Goal: Task Accomplishment & Management: Manage account settings

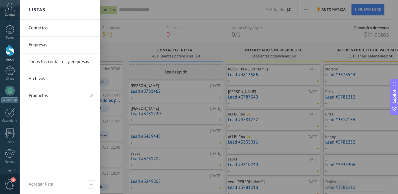
click at [128, 46] on div at bounding box center [219, 97] width 398 height 194
click at [136, 58] on div at bounding box center [219, 97] width 398 height 194
click at [134, 50] on div at bounding box center [219, 97] width 398 height 194
click at [139, 33] on div at bounding box center [219, 97] width 398 height 194
click at [133, 30] on div at bounding box center [219, 97] width 398 height 194
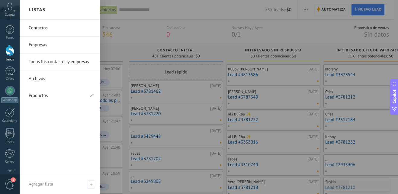
click at [12, 55] on div at bounding box center [9, 50] width 9 height 11
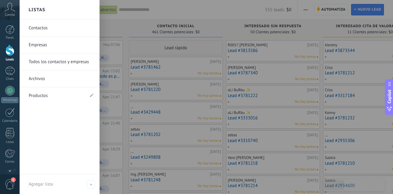
click at [11, 51] on div at bounding box center [9, 50] width 9 height 11
click at [125, 19] on div at bounding box center [216, 97] width 393 height 194
click at [121, 26] on div at bounding box center [216, 97] width 393 height 194
click at [105, 14] on div at bounding box center [216, 97] width 393 height 194
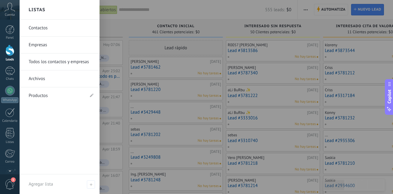
click at [12, 54] on div at bounding box center [9, 50] width 9 height 11
drag, startPoint x: 99, startPoint y: 94, endPoint x: 13, endPoint y: 89, distance: 85.6
click at [13, 89] on div "© 2025 derechos reservados | Términos de uso Soporte técnico Cuenta Paty Obando…" at bounding box center [10, 97] width 20 height 194
click at [46, 11] on div "Listas" at bounding box center [60, 10] width 80 height 20
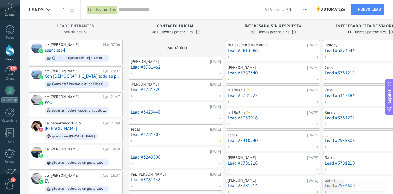
click at [183, 97] on div at bounding box center [174, 95] width 88 height 5
click at [169, 90] on link "Lead #3781220" at bounding box center [176, 89] width 91 height 5
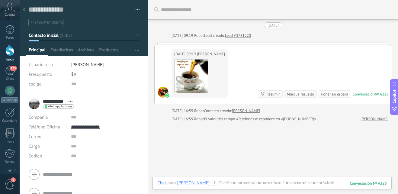
click at [6, 51] on div at bounding box center [9, 50] width 9 height 11
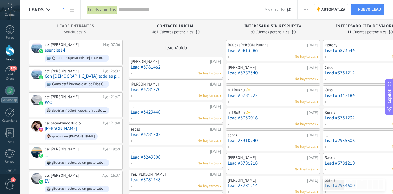
click at [186, 91] on link "Lead #3781220" at bounding box center [176, 89] width 91 height 5
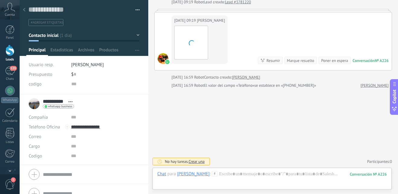
scroll to position [9, 0]
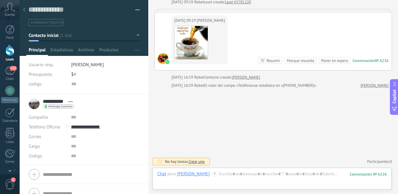
click at [135, 34] on button "Contacto inicial" at bounding box center [84, 35] width 111 height 11
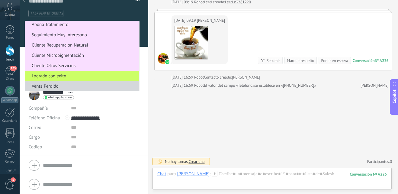
scroll to position [53, 0]
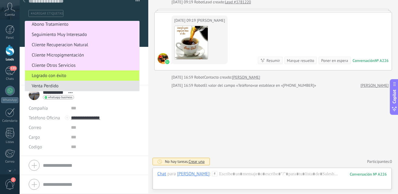
click at [76, 87] on span "Venta Perdido" at bounding box center [81, 86] width 112 height 6
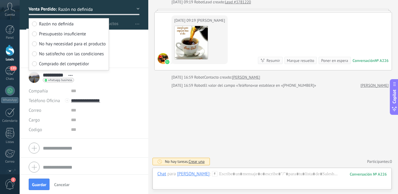
scroll to position [29, 0]
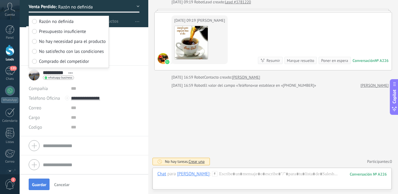
click at [49, 182] on button "Guardar" at bounding box center [39, 183] width 21 height 11
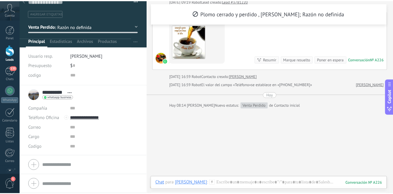
scroll to position [0, 0]
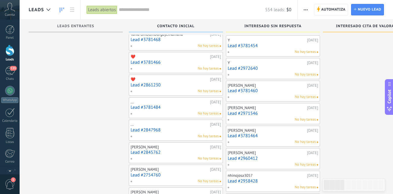
scroll to position [538, 0]
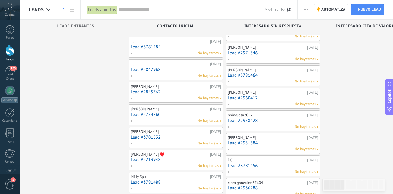
click at [168, 91] on link "Lead #2845762" at bounding box center [176, 91] width 91 height 5
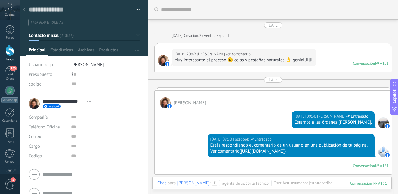
click at [137, 33] on button "Contacto inicial" at bounding box center [84, 35] width 111 height 11
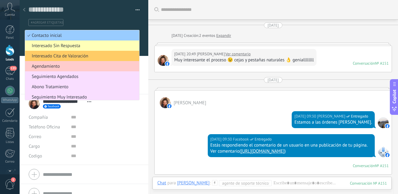
click at [94, 45] on span "Interesado Sin Respuesta" at bounding box center [81, 46] width 112 height 6
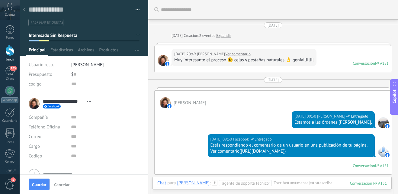
click at [24, 8] on icon at bounding box center [24, 10] width 2 height 4
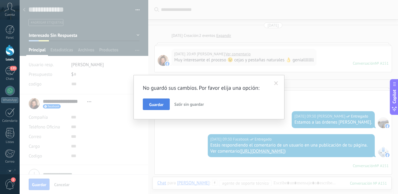
click at [160, 104] on span "Guardar" at bounding box center [156, 104] width 14 height 4
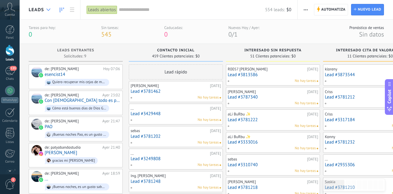
click at [47, 8] on icon at bounding box center [48, 9] width 4 height 2
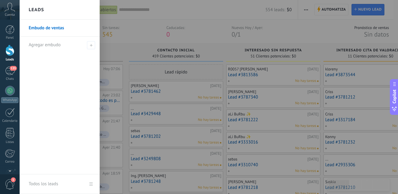
click at [47, 8] on div "Leads" at bounding box center [60, 10] width 80 height 20
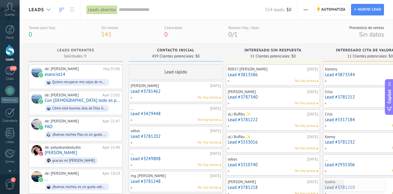
click at [47, 8] on icon at bounding box center [48, 9] width 4 height 2
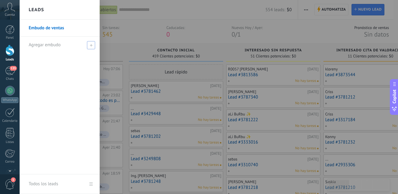
click at [90, 43] on span at bounding box center [91, 45] width 8 height 8
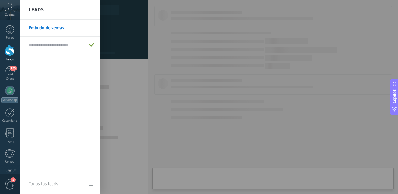
type textarea "**********"
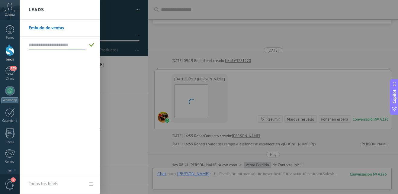
scroll to position [79, 0]
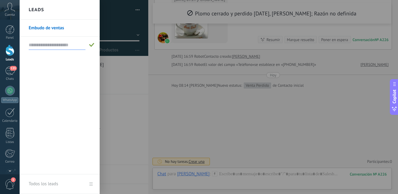
click at [113, 122] on div at bounding box center [219, 97] width 398 height 194
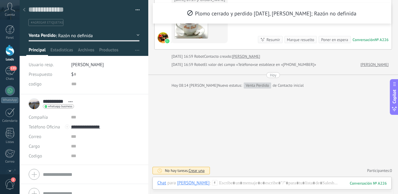
scroll to position [0, 0]
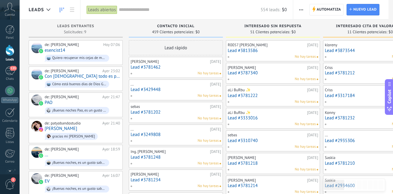
click at [301, 9] on span "button" at bounding box center [301, 9] width 4 height 11
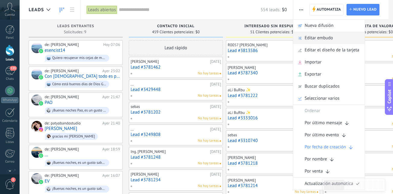
click at [322, 34] on span "Editar embudo" at bounding box center [319, 38] width 28 height 12
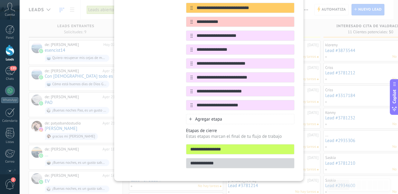
scroll to position [156, 0]
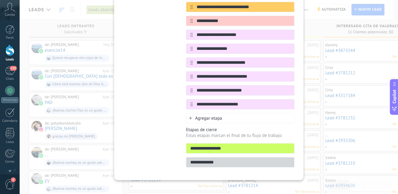
click at [210, 115] on span "Agregar etapa" at bounding box center [208, 118] width 27 height 6
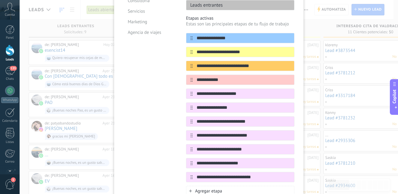
scroll to position [170, 0]
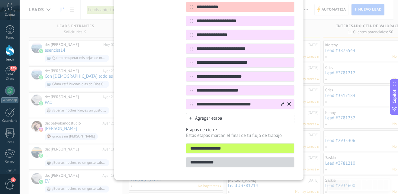
click at [190, 102] on icon at bounding box center [191, 104] width 2 height 4
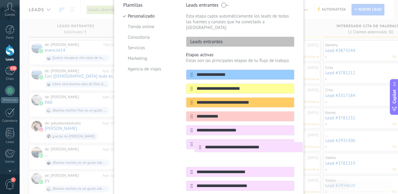
scroll to position [63, 0]
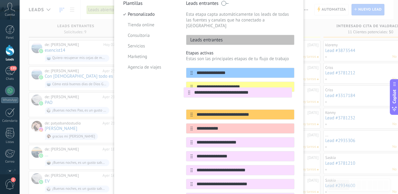
drag, startPoint x: 190, startPoint y: 100, endPoint x: 188, endPoint y: 91, distance: 9.2
click at [188, 91] on div "**********" at bounding box center [240, 142] width 108 height 149
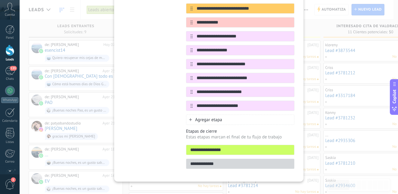
scroll to position [170, 0]
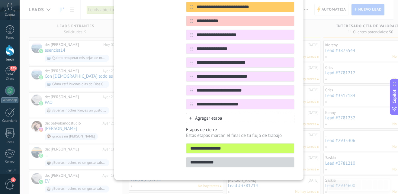
type input "**********"
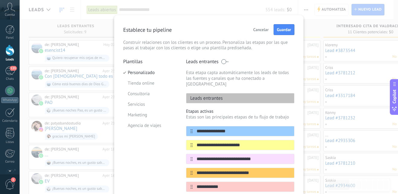
scroll to position [0, 0]
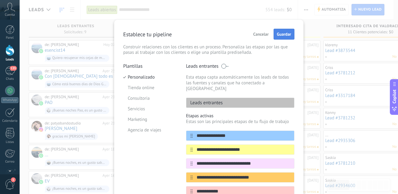
click at [289, 38] on button "Guardar" at bounding box center [284, 34] width 21 height 11
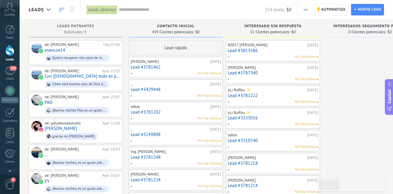
click at [282, 59] on div "No hay tareas" at bounding box center [272, 56] width 88 height 5
click at [283, 49] on link "Lead #3813586" at bounding box center [273, 50] width 91 height 5
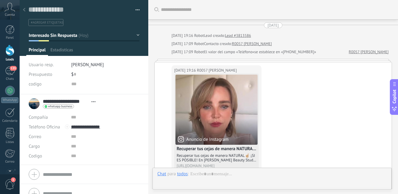
scroll to position [553, 0]
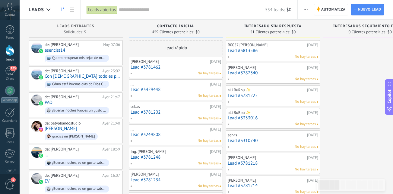
click at [274, 56] on div "No hay tareas" at bounding box center [272, 56] width 88 height 5
click at [270, 52] on link "Lead #3813586" at bounding box center [273, 50] width 91 height 5
click at [270, 52] on body ".abccls-1,.abccls-2{fill-rule:evenodd}.abccls-2{fill:#fff} .abfcls-1{fill:none}…" at bounding box center [196, 97] width 393 height 194
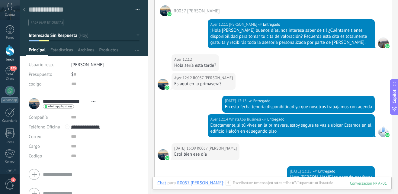
scroll to position [342, 0]
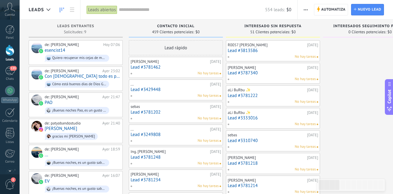
click at [267, 53] on div "R0057 [PERSON_NAME] [DATE] Lead #3813586 No hay tareas" at bounding box center [273, 51] width 91 height 18
click at [271, 50] on link "Lead #3813586" at bounding box center [273, 50] width 91 height 5
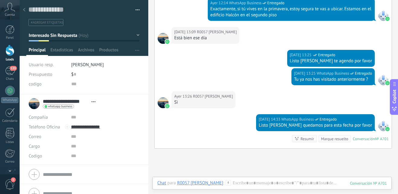
scroll to position [493, 0]
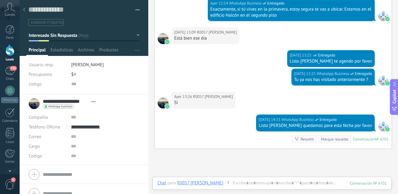
click at [136, 34] on button "Interesado Sin Respuesta" at bounding box center [84, 35] width 111 height 11
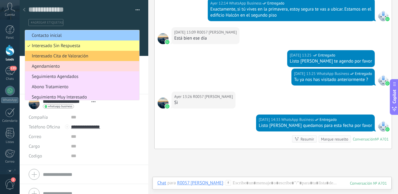
click at [91, 67] on span "Agendamiento" at bounding box center [81, 66] width 112 height 6
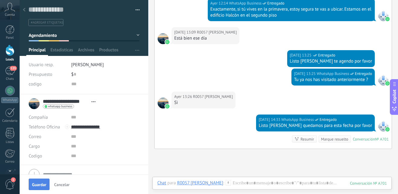
click at [35, 188] on button "Guardar" at bounding box center [39, 183] width 21 height 11
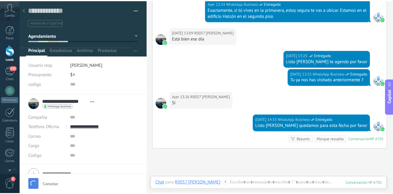
scroll to position [514, 0]
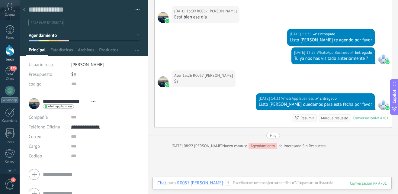
click at [24, 11] on icon at bounding box center [24, 10] width 2 height 4
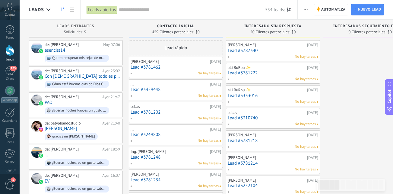
click at [291, 53] on div "[PERSON_NAME] [DATE] Lead #3787340 No hay tareas" at bounding box center [273, 51] width 91 height 18
click at [281, 47] on div "[PERSON_NAME]" at bounding box center [267, 45] width 78 height 5
click at [271, 51] on link "Lead #3787340" at bounding box center [273, 50] width 91 height 5
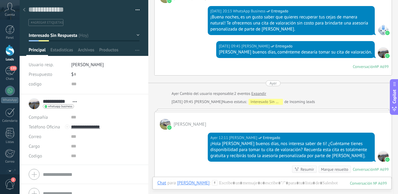
scroll to position [311, 0]
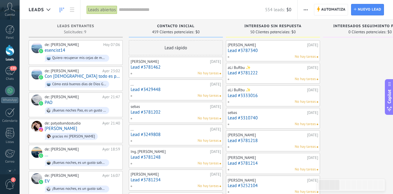
click at [285, 72] on link "Lead #3781222" at bounding box center [273, 72] width 91 height 5
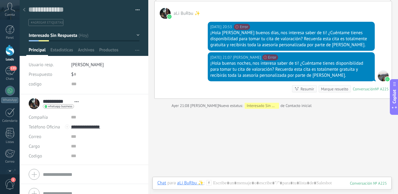
scroll to position [342, 0]
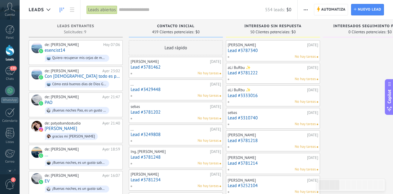
click at [280, 121] on div "sebas [DATE] Lead #3310740 No hay tareas" at bounding box center [273, 119] width 91 height 18
click at [248, 114] on div "sebas" at bounding box center [267, 112] width 78 height 5
click at [247, 120] on link "Lead #3310740" at bounding box center [273, 117] width 91 height 5
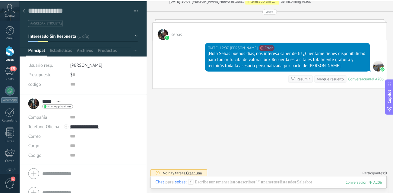
scroll to position [152, 0]
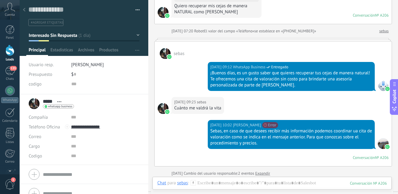
click at [26, 10] on div at bounding box center [24, 10] width 8 height 12
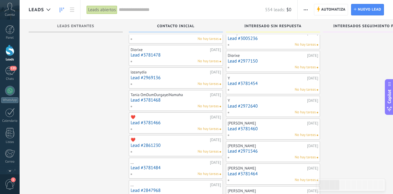
scroll to position [447, 0]
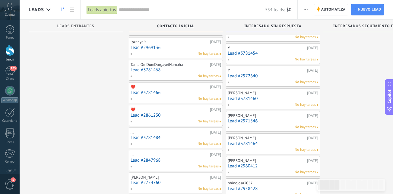
click at [181, 74] on div "No hay tareas" at bounding box center [174, 75] width 88 height 5
click at [144, 71] on link "Lead #3781468" at bounding box center [176, 69] width 91 height 5
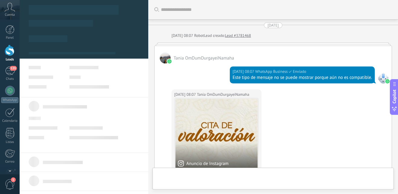
scroll to position [243, 0]
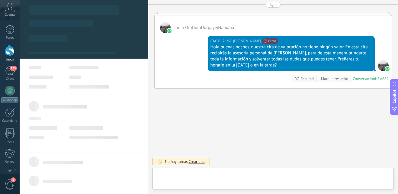
type textarea "**********"
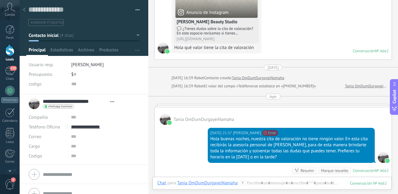
scroll to position [121, 0]
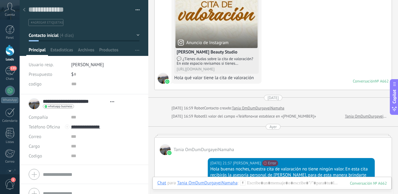
click at [25, 11] on use at bounding box center [24, 10] width 2 height 4
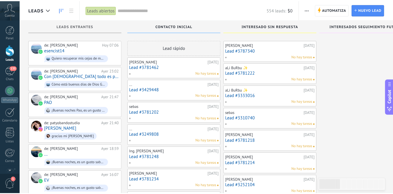
scroll to position [447, 0]
